Goal: Find specific page/section: Find specific page/section

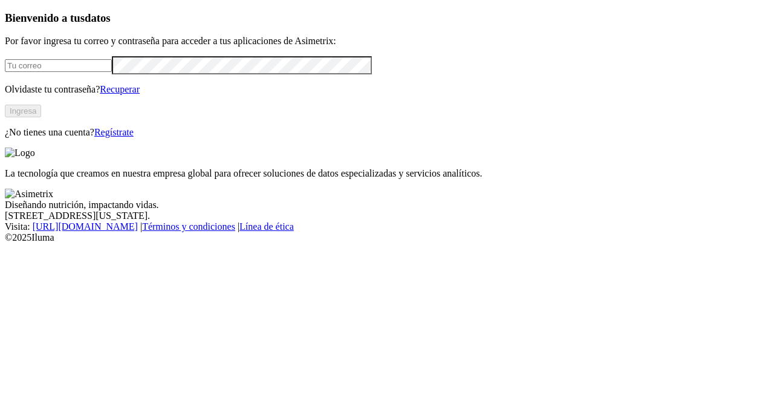
type input "[PERSON_NAME][EMAIL_ADDRESS][DOMAIN_NAME]"
click at [41, 117] on button "Ingresa" at bounding box center [23, 111] width 36 height 13
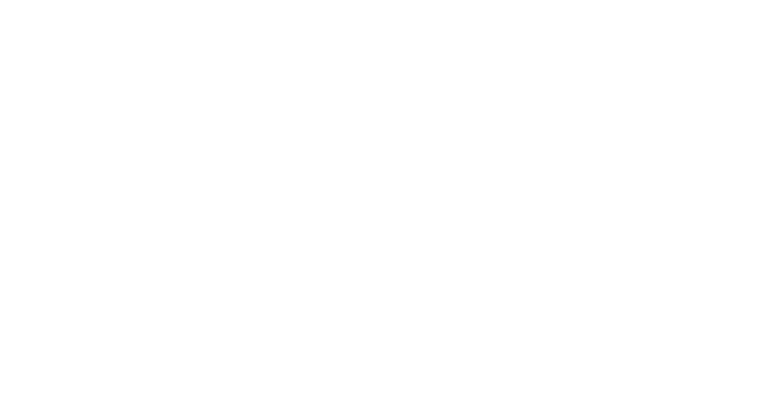
click at [559, 107] on div at bounding box center [392, 203] width 774 height 407
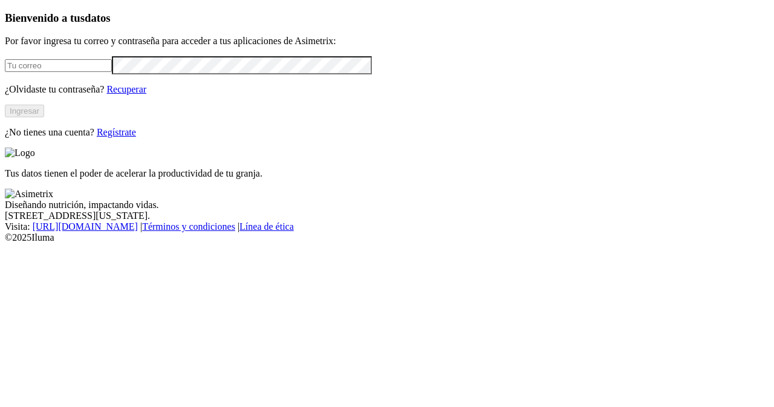
type input "[PERSON_NAME][EMAIL_ADDRESS][DOMAIN_NAME]"
click at [44, 117] on button "Ingresar" at bounding box center [24, 111] width 39 height 13
